Goal: Navigation & Orientation: Find specific page/section

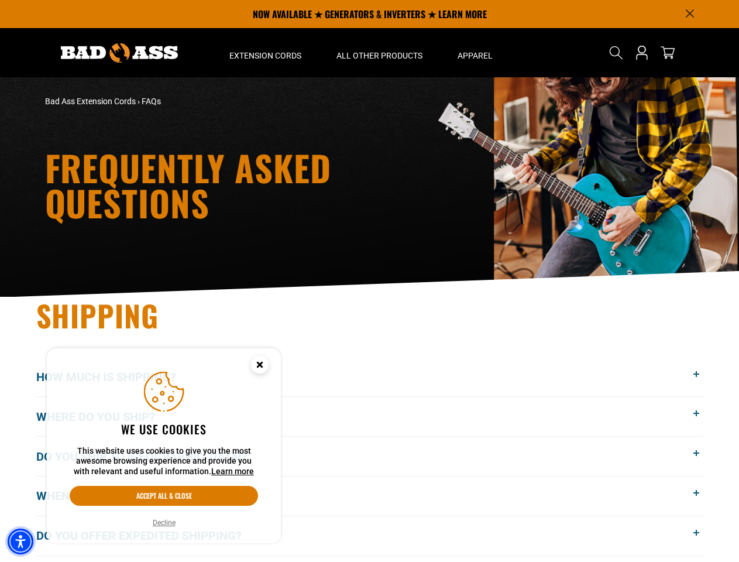
click at [20, 541] on img "Accessibility Menu" at bounding box center [21, 542] width 26 height 26
